Goal: Find specific page/section: Find specific page/section

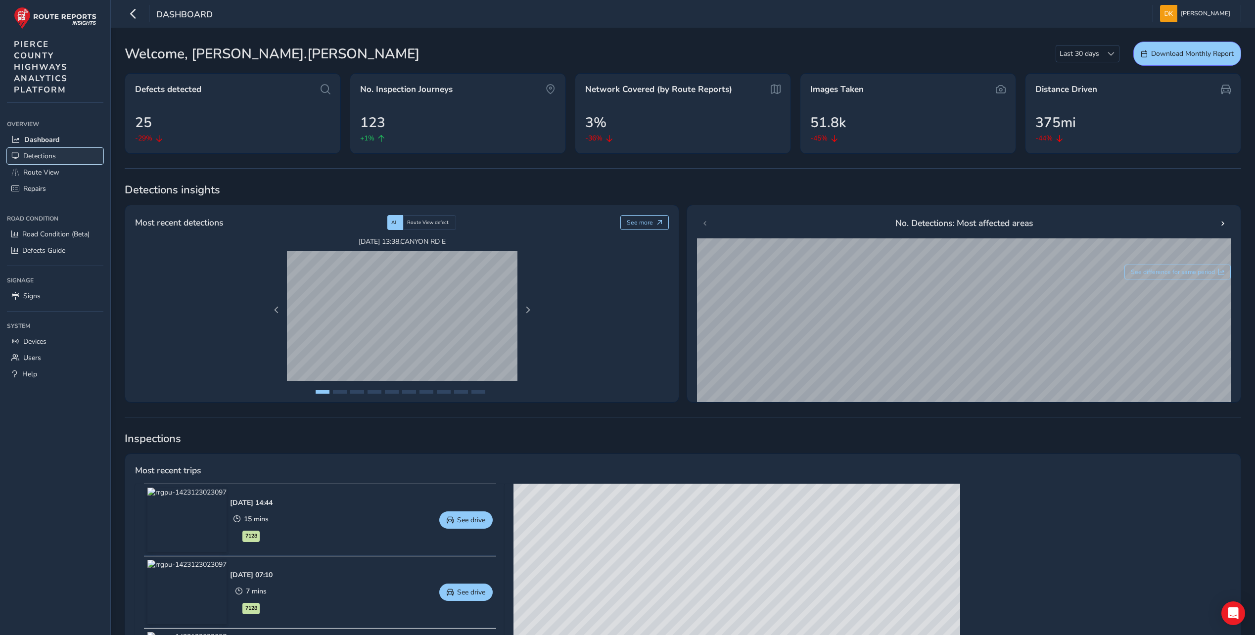
click at [44, 154] on span "Detections" at bounding box center [39, 155] width 33 height 9
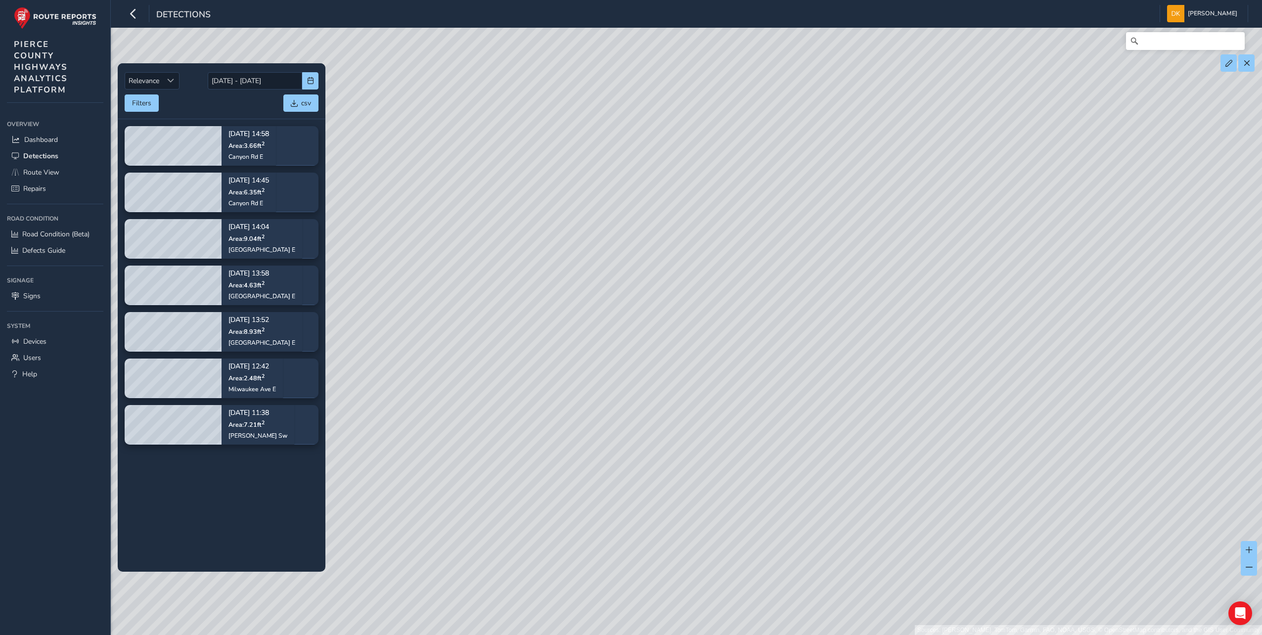
drag, startPoint x: 613, startPoint y: 394, endPoint x: 785, endPoint y: 122, distance: 322.2
click at [785, 122] on div "Sources: [PERSON_NAME], TomTom, Garmin, FAO, NOAA, USGS, © OpenStreetMap contri…" at bounding box center [631, 317] width 1262 height 635
drag, startPoint x: 624, startPoint y: 382, endPoint x: 684, endPoint y: 158, distance: 231.9
click at [684, 152] on div "Sources: [PERSON_NAME], TomTom, Garmin, FAO, NOAA, USGS, © OpenStreetMap contri…" at bounding box center [631, 317] width 1262 height 635
drag, startPoint x: 741, startPoint y: 447, endPoint x: 558, endPoint y: 290, distance: 240.7
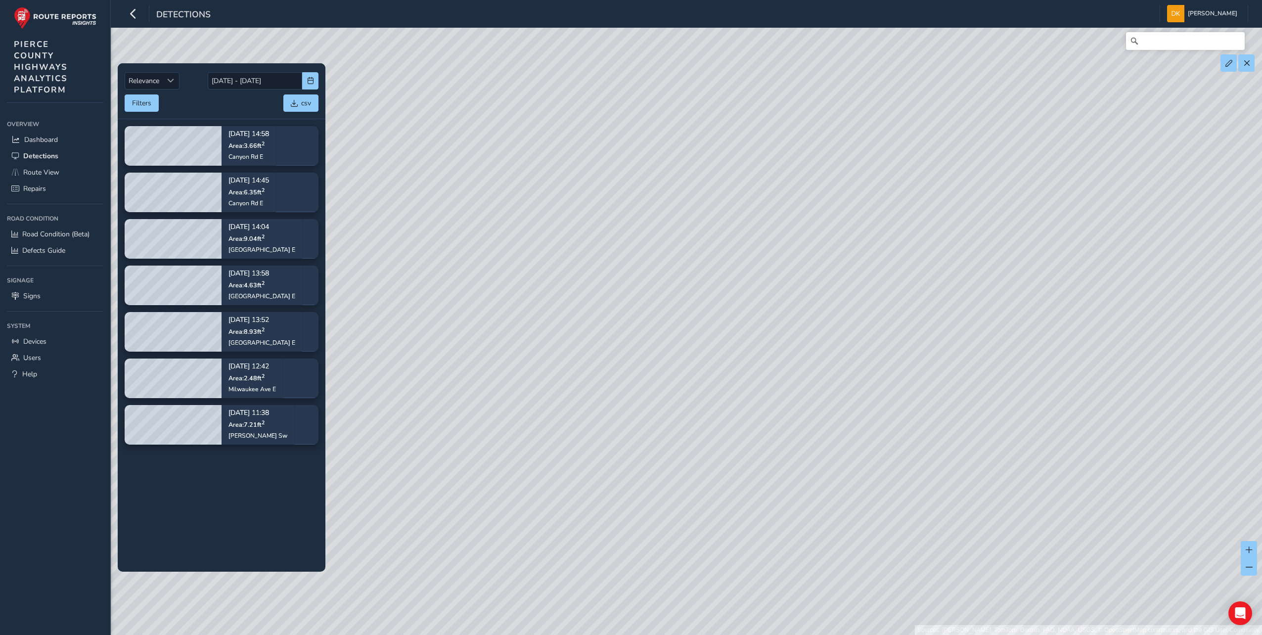
click at [558, 290] on div "Sources: [PERSON_NAME], TomTom, Garmin, FAO, NOAA, USGS, © OpenStreetMap contri…" at bounding box center [631, 317] width 1262 height 635
click at [790, 251] on div "Sources: [PERSON_NAME], TomTom, Garmin, FAO, NOAA, USGS, © OpenStreetMap contri…" at bounding box center [631, 317] width 1262 height 635
drag, startPoint x: 819, startPoint y: 311, endPoint x: 620, endPoint y: 424, distance: 228.8
click at [620, 424] on div "Sources: [PERSON_NAME], TomTom, Garmin, FAO, NOAA, USGS, © OpenStreetMap contri…" at bounding box center [631, 317] width 1262 height 635
drag, startPoint x: 860, startPoint y: 220, endPoint x: 694, endPoint y: 429, distance: 266.9
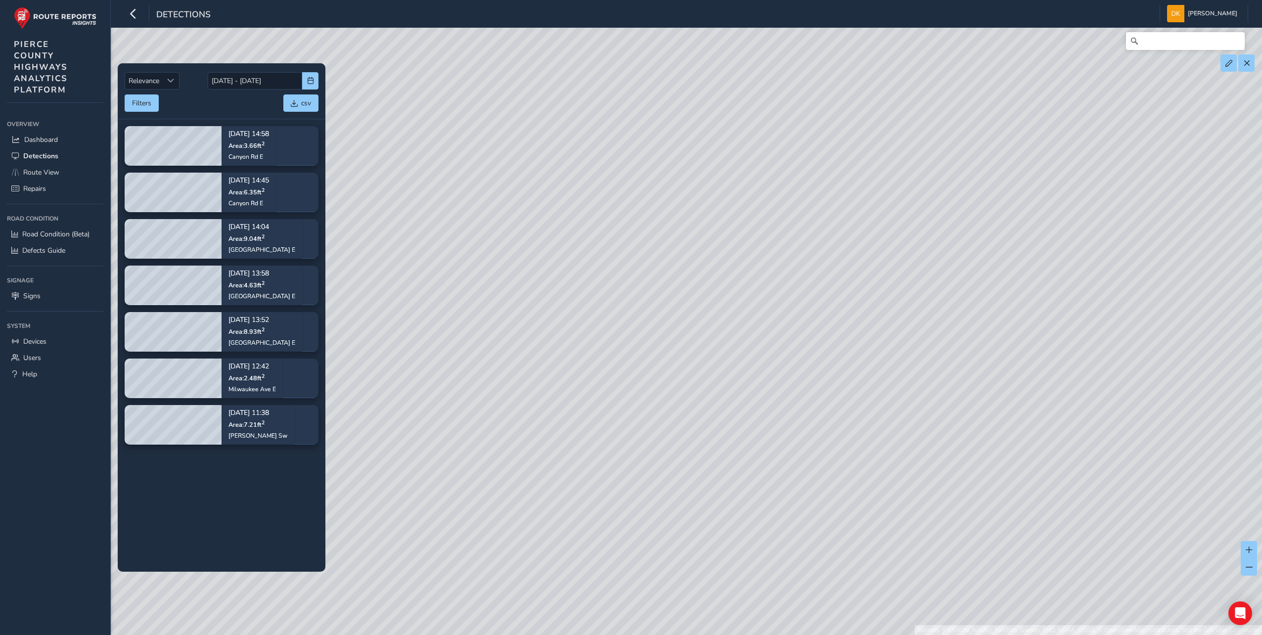
click at [694, 429] on div "Sources: [PERSON_NAME], TomTom, Garmin, FAO, NOAA, USGS, © OpenStreetMap contri…" at bounding box center [631, 317] width 1262 height 635
drag, startPoint x: 978, startPoint y: 212, endPoint x: 708, endPoint y: 344, distance: 300.8
click at [708, 344] on div "Sources: [PERSON_NAME], TomTom, Garmin, FAO, NOAA, USGS, © OpenStreetMap contri…" at bounding box center [631, 317] width 1262 height 635
drag, startPoint x: 956, startPoint y: 252, endPoint x: 666, endPoint y: 317, distance: 297.6
click at [666, 317] on div "Sources: [PERSON_NAME], TomTom, Garmin, FAO, NOAA, USGS, © OpenStreetMap contri…" at bounding box center [631, 317] width 1262 height 635
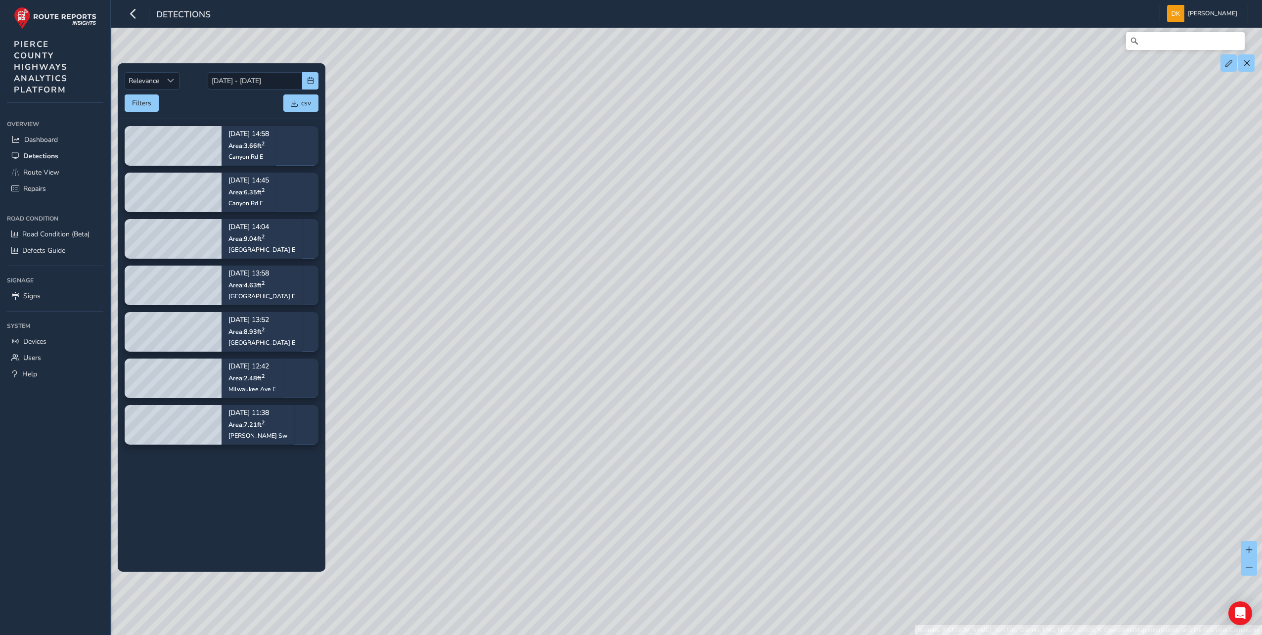
drag, startPoint x: 590, startPoint y: 223, endPoint x: 1093, endPoint y: 308, distance: 510.2
click at [1093, 308] on div "Sources: [PERSON_NAME], TomTom, Garmin, FAO, NOAA, USGS, © OpenStreetMap contri…" at bounding box center [631, 317] width 1262 height 635
drag, startPoint x: 652, startPoint y: 241, endPoint x: 1009, endPoint y: 259, distance: 358.0
click at [1009, 259] on div "Sources: [PERSON_NAME], TomTom, Garmin, FAO, NOAA, USGS, © OpenStreetMap contri…" at bounding box center [631, 317] width 1262 height 635
drag, startPoint x: 742, startPoint y: 227, endPoint x: 1165, endPoint y: 441, distance: 473.8
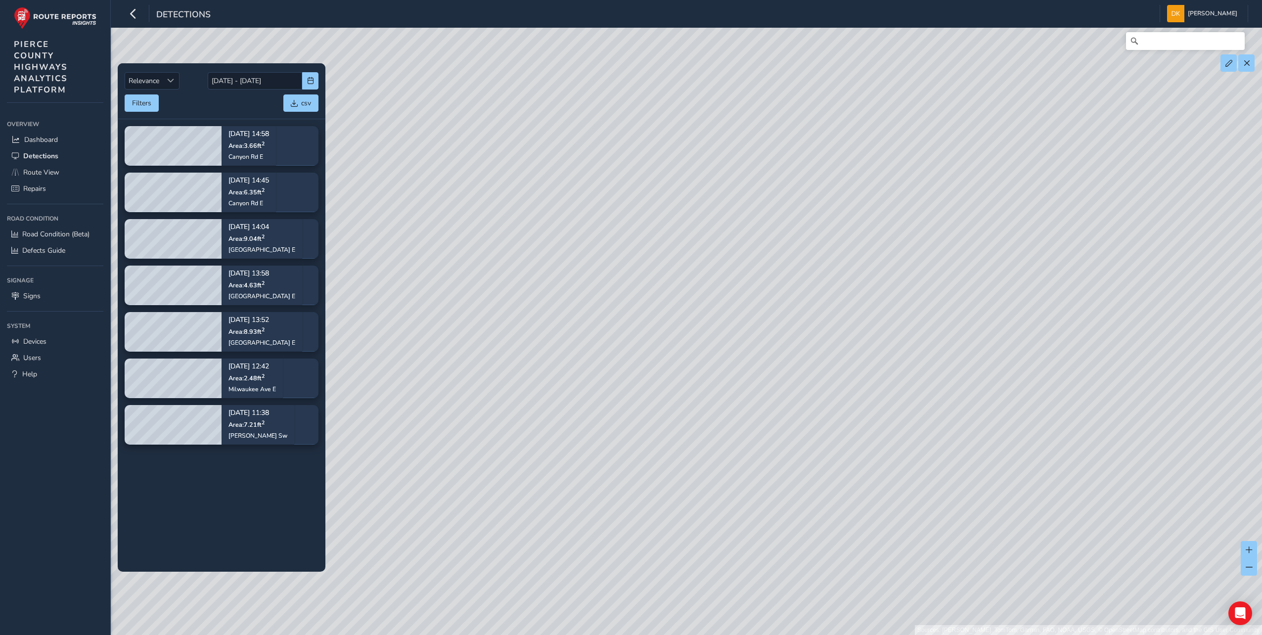
click at [1163, 441] on div "Sources: [PERSON_NAME], TomTom, Garmin, FAO, NOAA, USGS, © OpenStreetMap contri…" at bounding box center [631, 317] width 1262 height 635
drag, startPoint x: 850, startPoint y: 375, endPoint x: 812, endPoint y: 373, distance: 38.6
click at [812, 373] on div "Sources: [PERSON_NAME], TomTom, Garmin, FAO, NOAA, USGS, © OpenStreetMap contri…" at bounding box center [631, 317] width 1262 height 635
drag, startPoint x: 960, startPoint y: 404, endPoint x: 892, endPoint y: 342, distance: 91.8
click at [892, 342] on div "Sources: [PERSON_NAME], TomTom, Garmin, FAO, NOAA, USGS, © OpenStreetMap contri…" at bounding box center [631, 317] width 1262 height 635
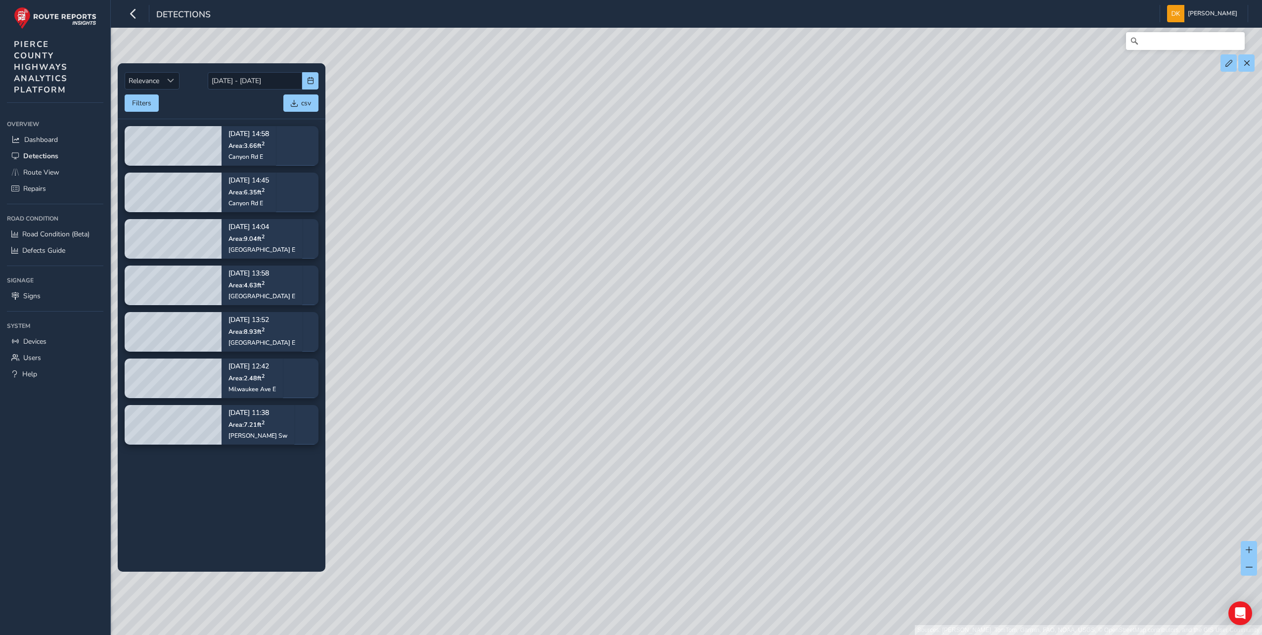
drag, startPoint x: 962, startPoint y: 486, endPoint x: 984, endPoint y: 301, distance: 185.8
click at [984, 301] on div "Sources: [PERSON_NAME], TomTom, Garmin, FAO, NOAA, USGS, © OpenStreetMap contri…" at bounding box center [631, 317] width 1262 height 635
drag, startPoint x: 775, startPoint y: 354, endPoint x: 778, endPoint y: 247, distance: 106.9
click at [778, 247] on div "Sources: [PERSON_NAME], TomTom, Garmin, FAO, NOAA, USGS, © OpenStreetMap contri…" at bounding box center [631, 317] width 1262 height 635
drag, startPoint x: 793, startPoint y: 431, endPoint x: 786, endPoint y: 320, distance: 111.0
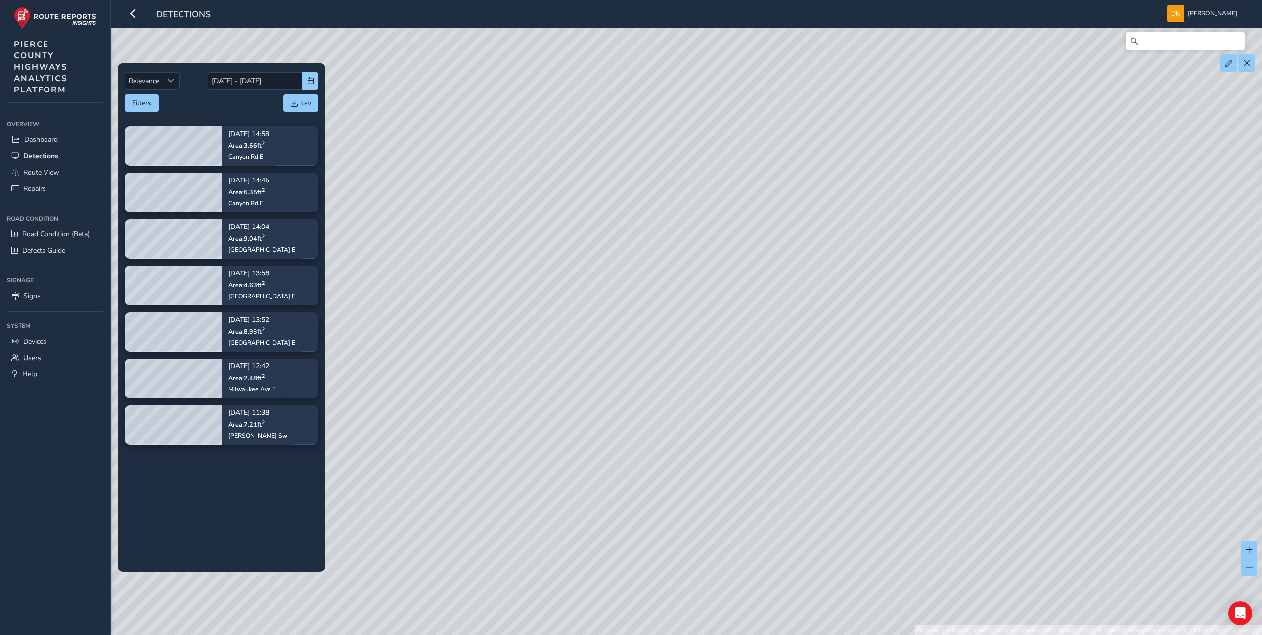
click at [786, 320] on div "Sources: [PERSON_NAME], TomTom, Garmin, FAO, NOAA, USGS, © OpenStreetMap contri…" at bounding box center [631, 317] width 1262 height 635
drag, startPoint x: 440, startPoint y: 337, endPoint x: 556, endPoint y: 180, distance: 195.2
click at [556, 180] on div "Sources: [PERSON_NAME], TomTom, Garmin, FAO, NOAA, USGS, © OpenStreetMap contri…" at bounding box center [631, 317] width 1262 height 635
drag, startPoint x: 780, startPoint y: 503, endPoint x: 826, endPoint y: 343, distance: 166.2
click at [826, 343] on div "Sources: [PERSON_NAME], TomTom, Garmin, FAO, NOAA, USGS, © OpenStreetMap contri…" at bounding box center [631, 317] width 1262 height 635
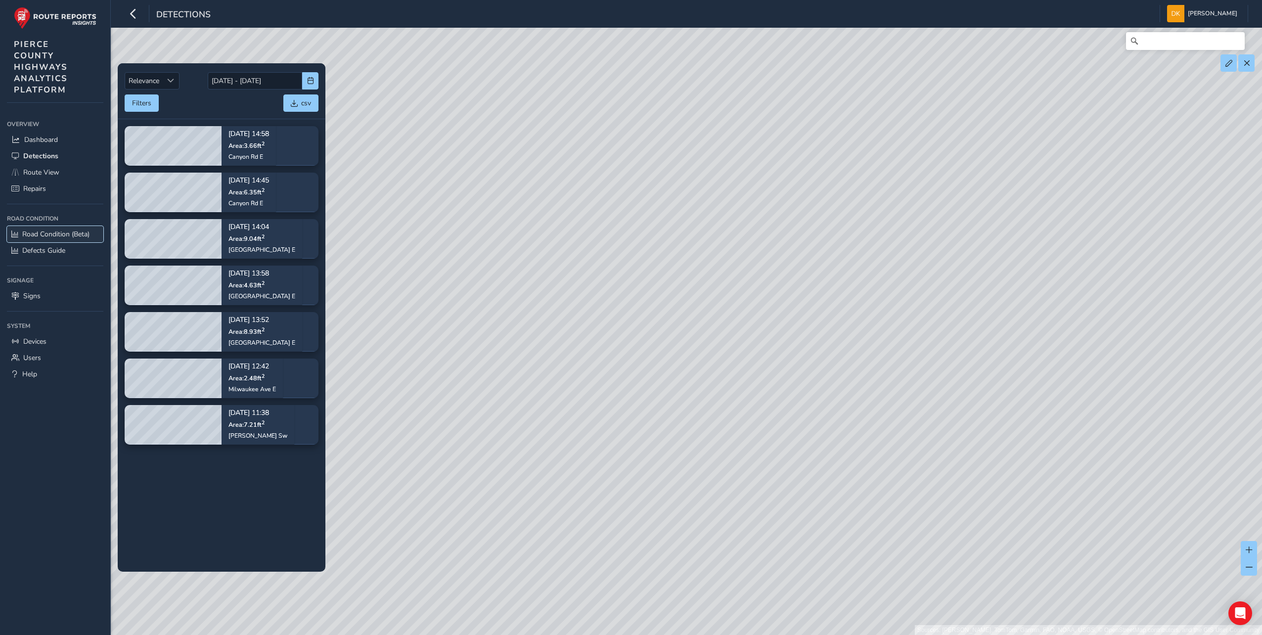
click at [62, 236] on span "Road Condition (Beta)" at bounding box center [55, 233] width 67 height 9
